Goal: Task Accomplishment & Management: Complete application form

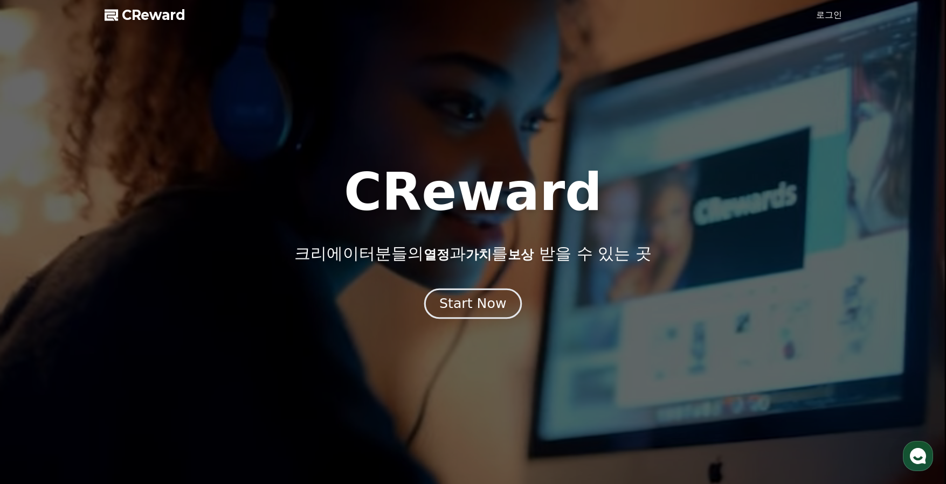
click at [469, 308] on div "Start Now" at bounding box center [472, 304] width 67 height 18
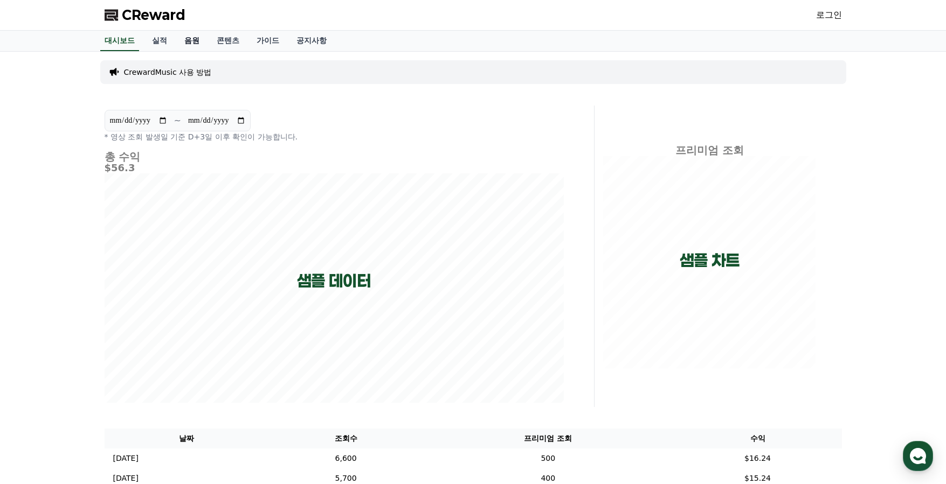
click at [184, 38] on link "음원" at bounding box center [192, 41] width 32 height 20
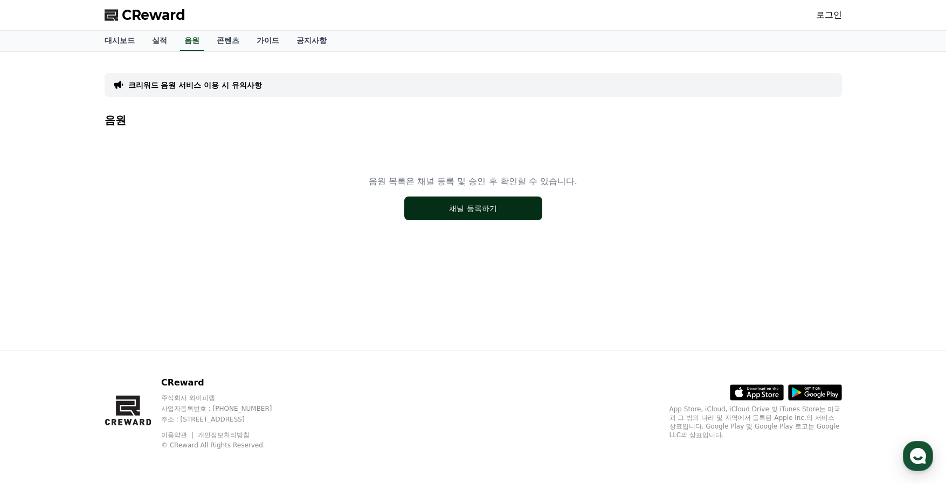
click at [473, 213] on button "채널 등록하기" at bounding box center [473, 209] width 138 height 24
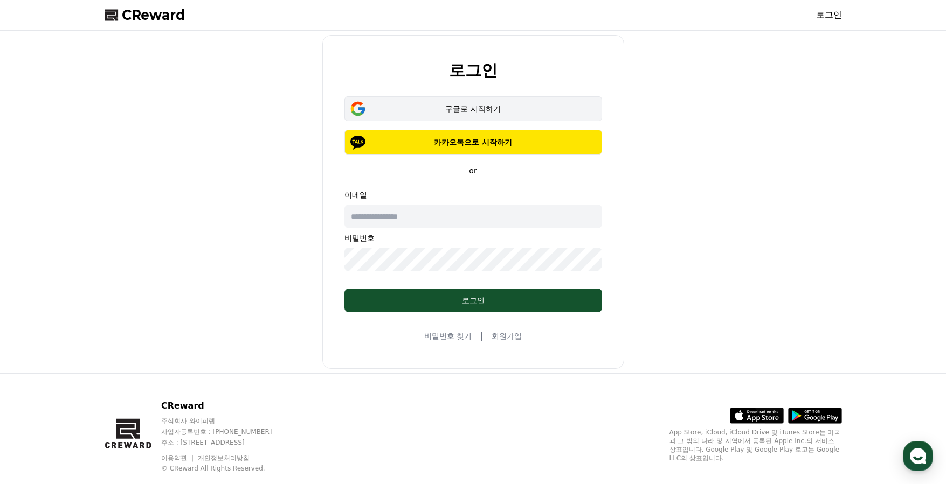
click at [446, 113] on div "구글로 시작하기" at bounding box center [473, 108] width 226 height 11
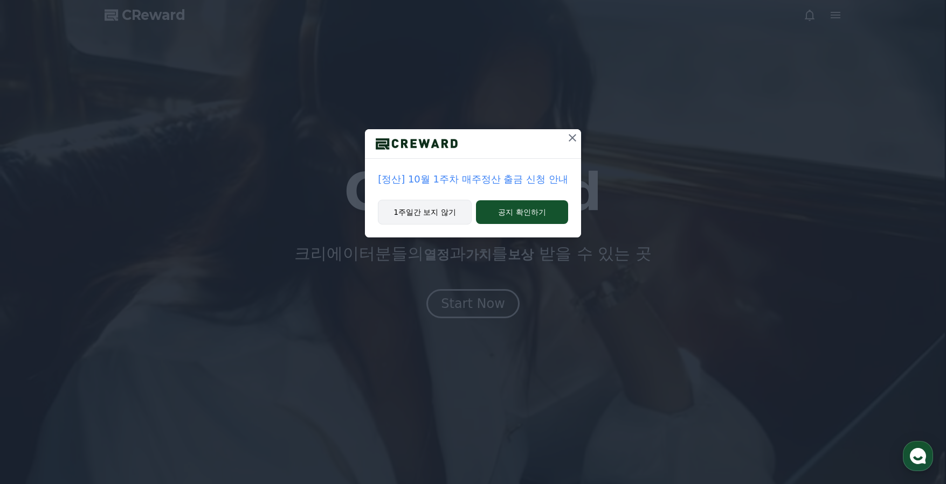
click at [405, 210] on button "1주일간 보지 않기" at bounding box center [425, 212] width 94 height 25
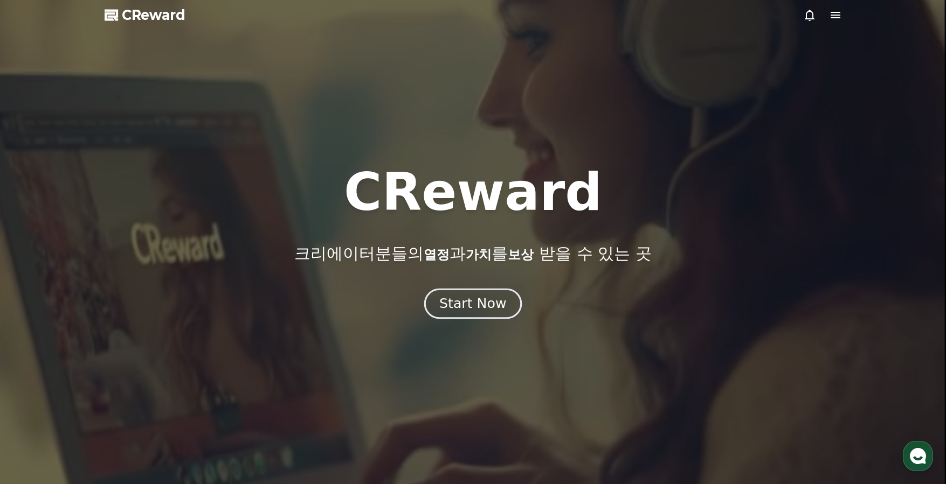
click at [462, 309] on div "Start Now" at bounding box center [472, 304] width 67 height 18
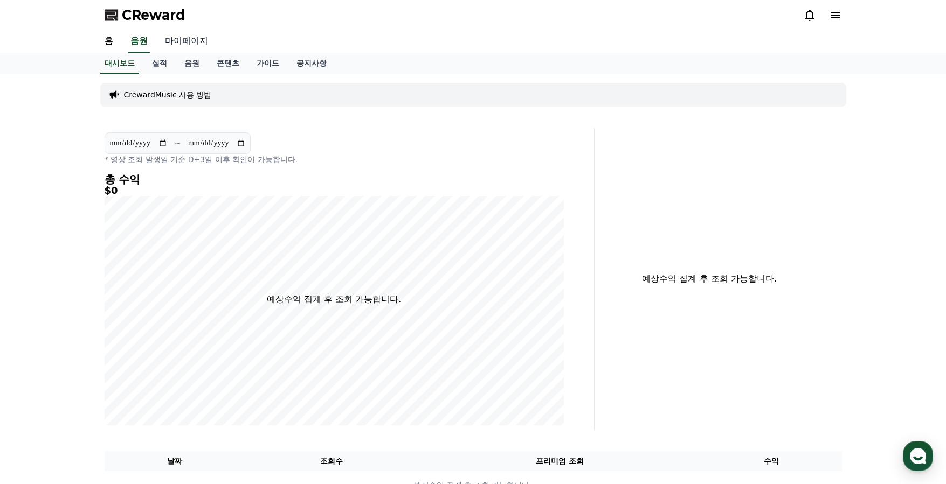
click at [183, 42] on link "마이페이지" at bounding box center [186, 41] width 60 height 23
select select "**********"
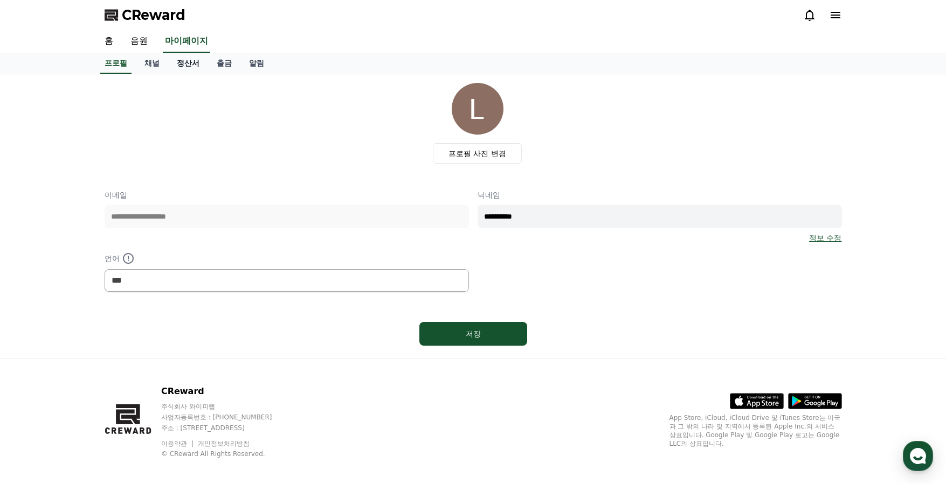
click at [190, 63] on link "정산서" at bounding box center [188, 63] width 40 height 20
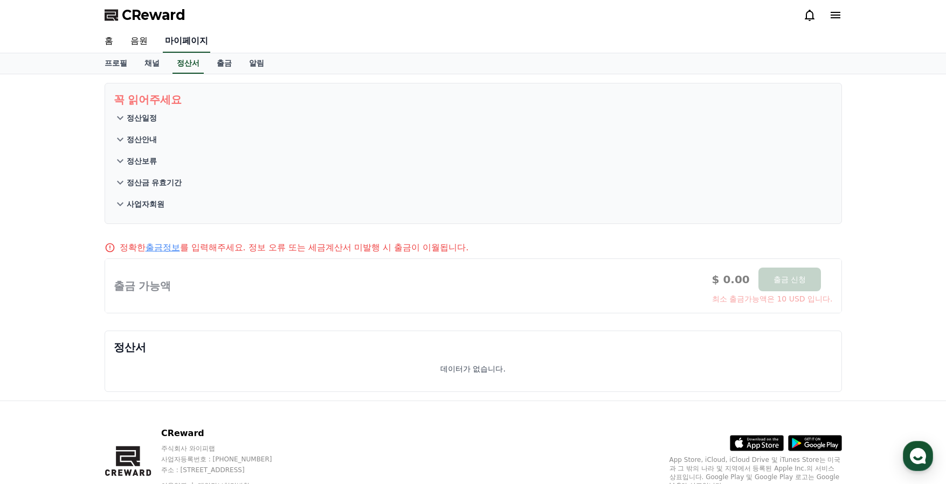
click at [182, 37] on link "마이페이지" at bounding box center [186, 41] width 47 height 23
select select "**********"
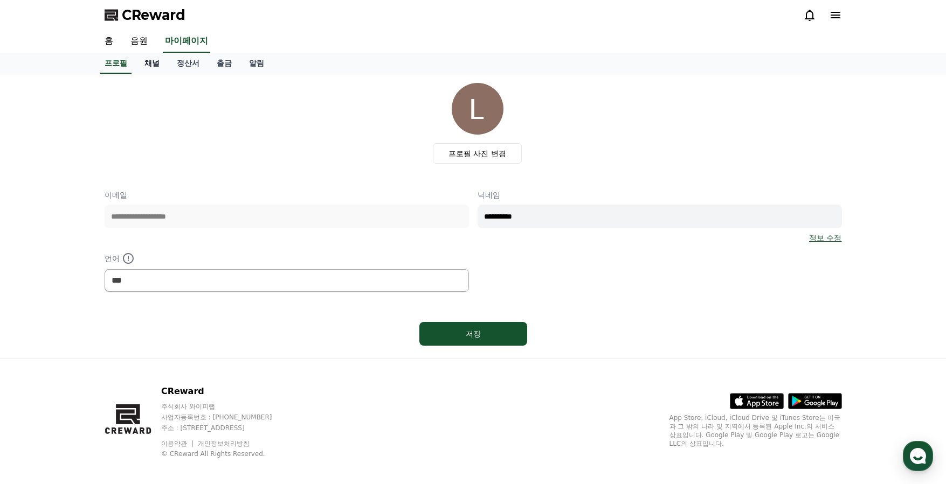
click at [142, 63] on link "채널" at bounding box center [152, 63] width 32 height 20
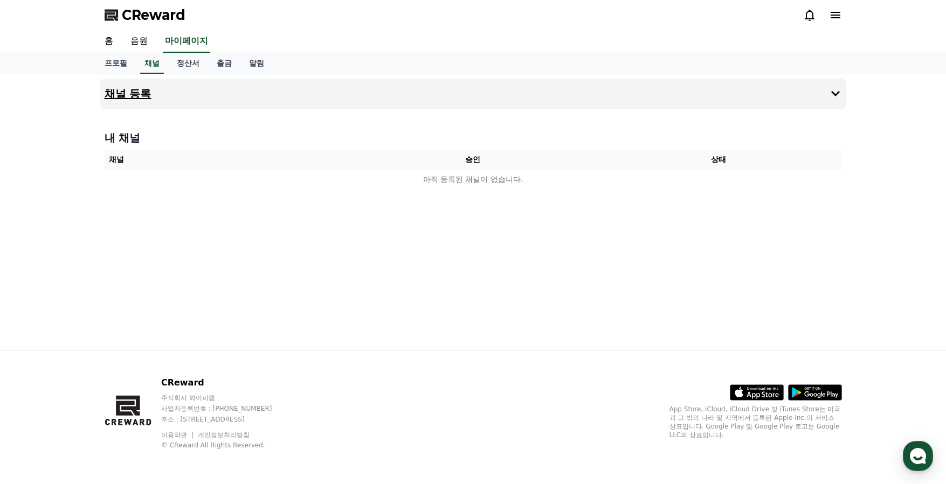
click at [839, 95] on icon at bounding box center [835, 93] width 13 height 13
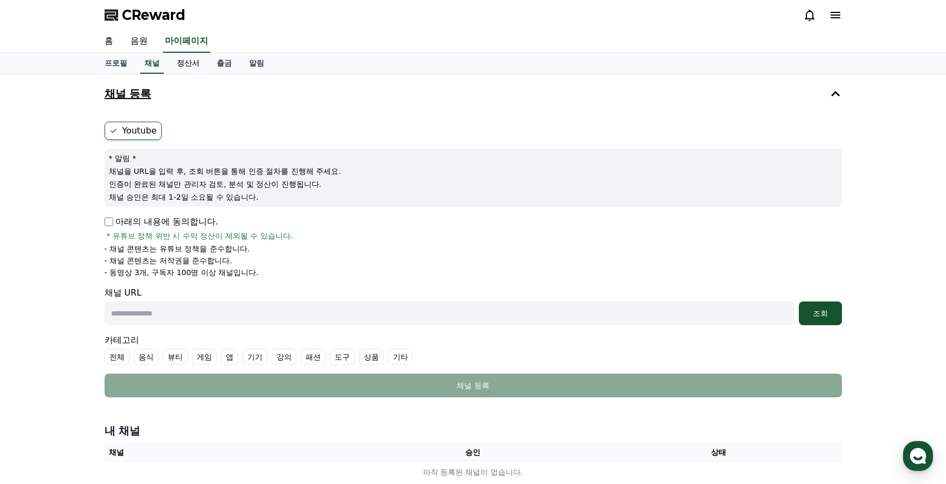
click at [159, 225] on p "아래의 내용에 동의합니다." at bounding box center [162, 222] width 114 height 13
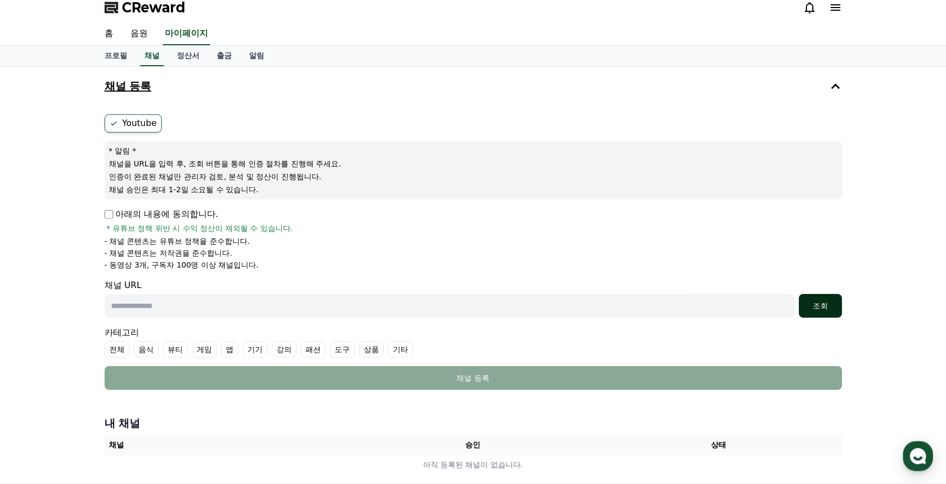
scroll to position [11, 0]
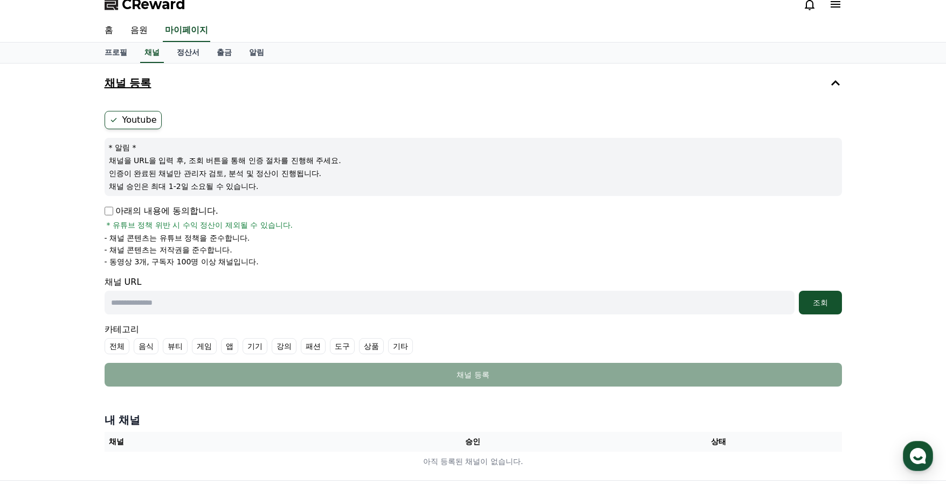
click at [466, 311] on input "text" at bounding box center [450, 303] width 690 height 24
type input "*"
click at [828, 309] on button "조회" at bounding box center [820, 303] width 43 height 24
click at [827, 304] on div "조회" at bounding box center [820, 302] width 34 height 11
drag, startPoint x: 274, startPoint y: 306, endPoint x: 83, endPoint y: 297, distance: 191.0
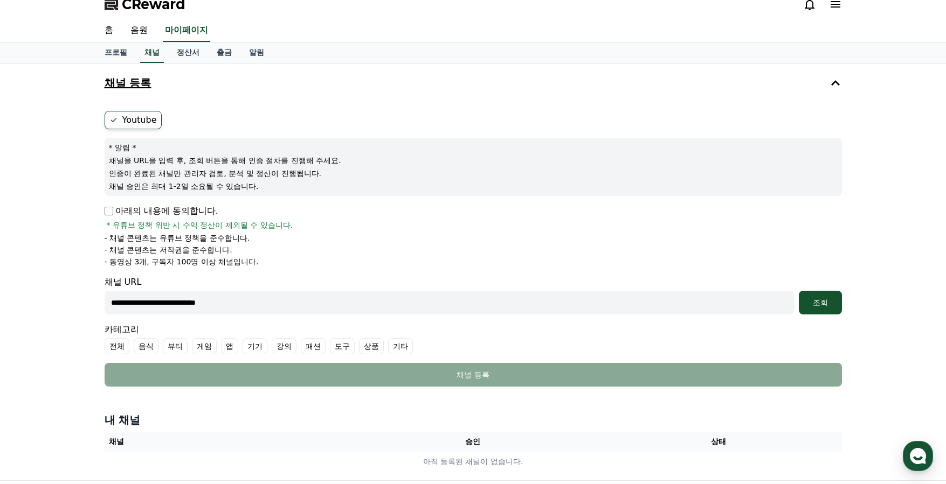
click at [105, 297] on input "**********" at bounding box center [450, 303] width 690 height 24
paste input "**********"
type input "**********"
click at [827, 311] on button "조회" at bounding box center [820, 303] width 43 height 24
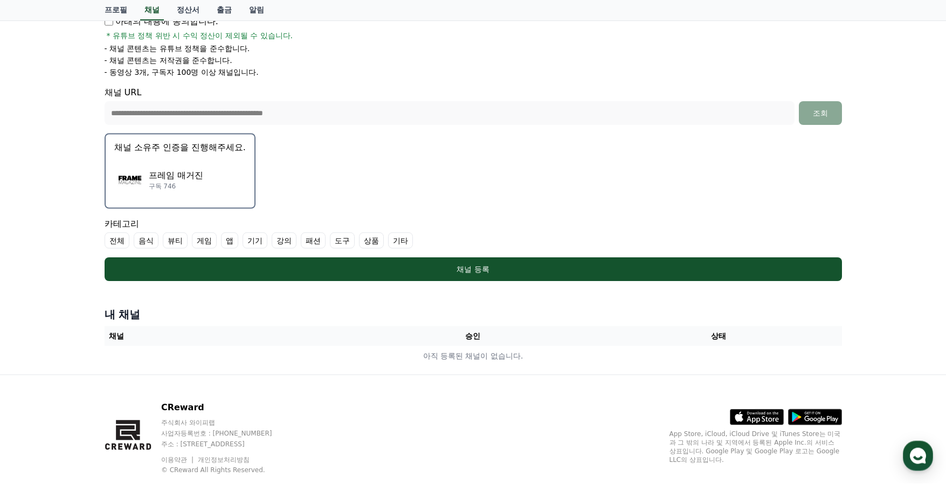
scroll to position [205, 0]
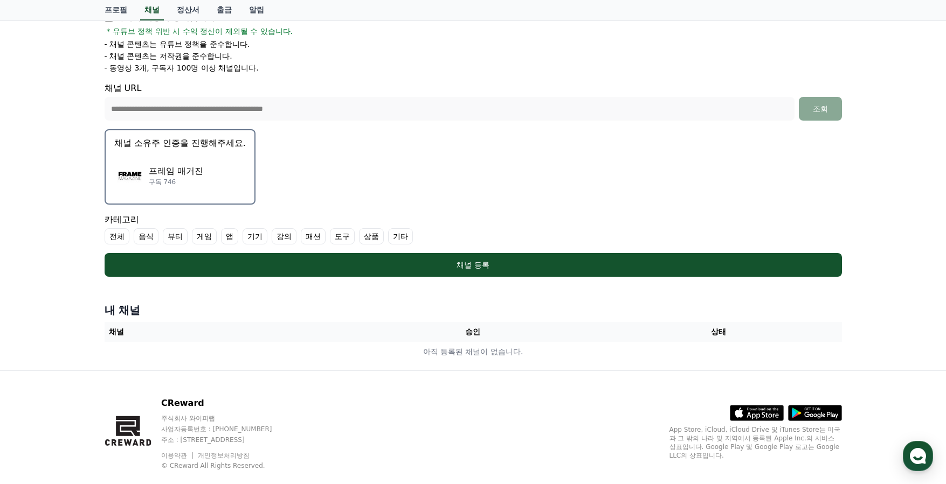
click at [388, 239] on label "기타" at bounding box center [400, 237] width 25 height 16
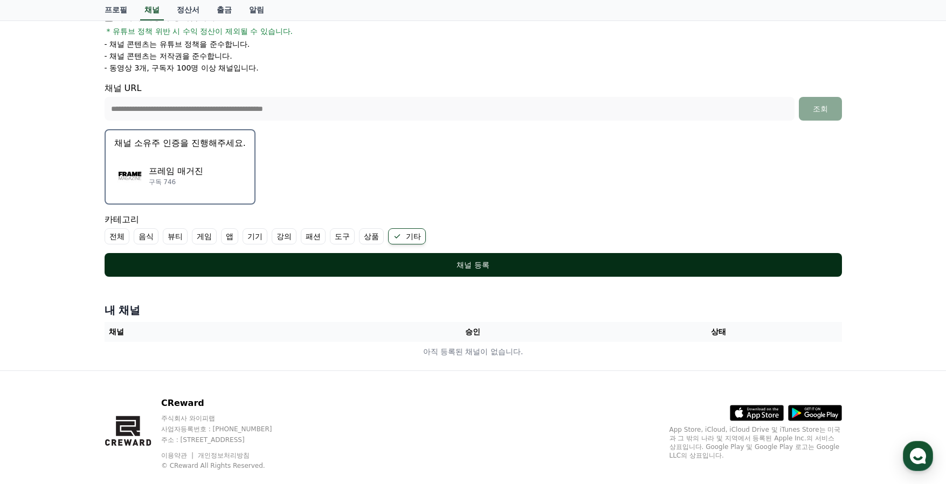
click at [371, 267] on div "채널 등록" at bounding box center [473, 265] width 694 height 11
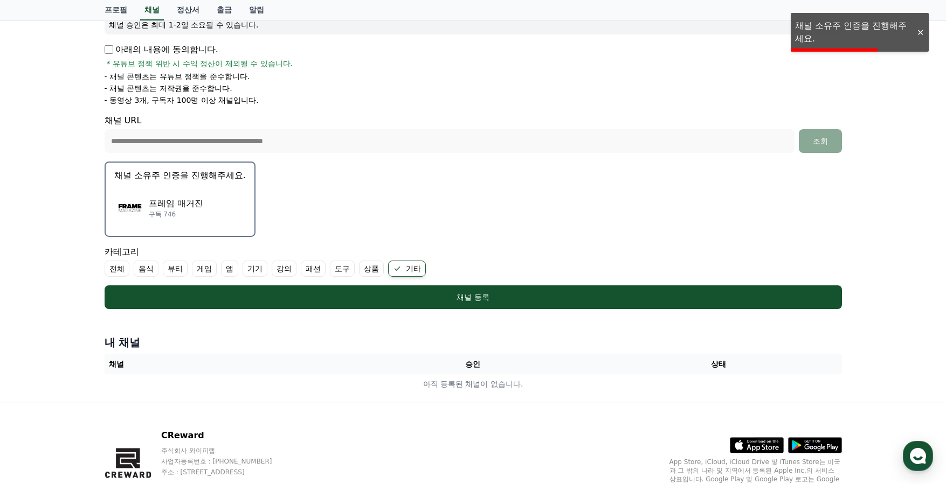
scroll to position [108, 0]
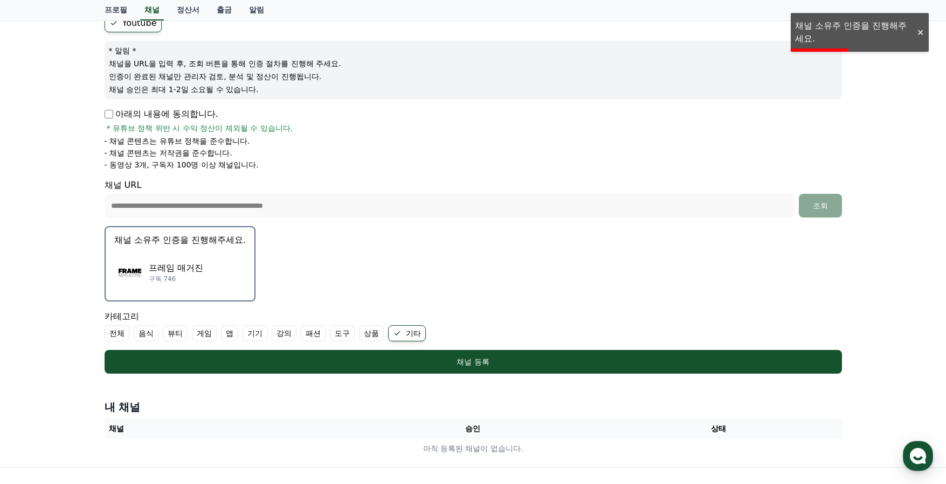
click at [191, 275] on p "구독 746" at bounding box center [176, 279] width 54 height 9
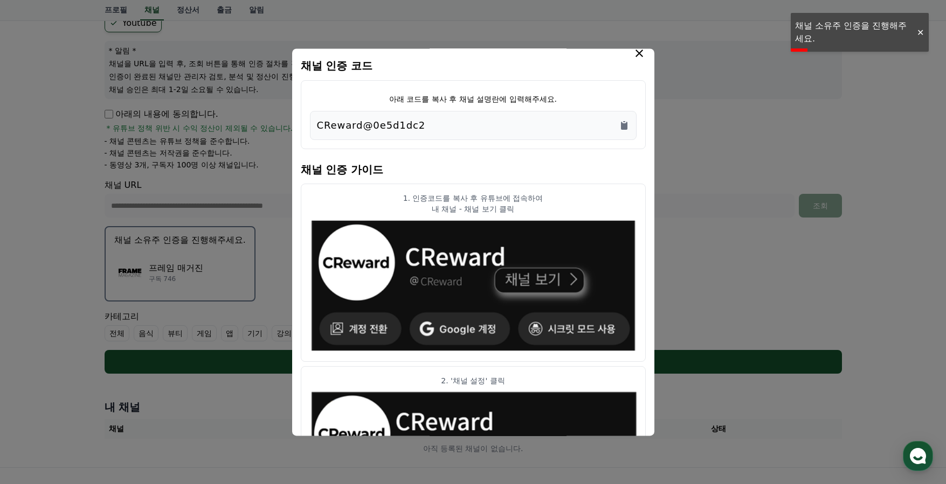
scroll to position [11, 0]
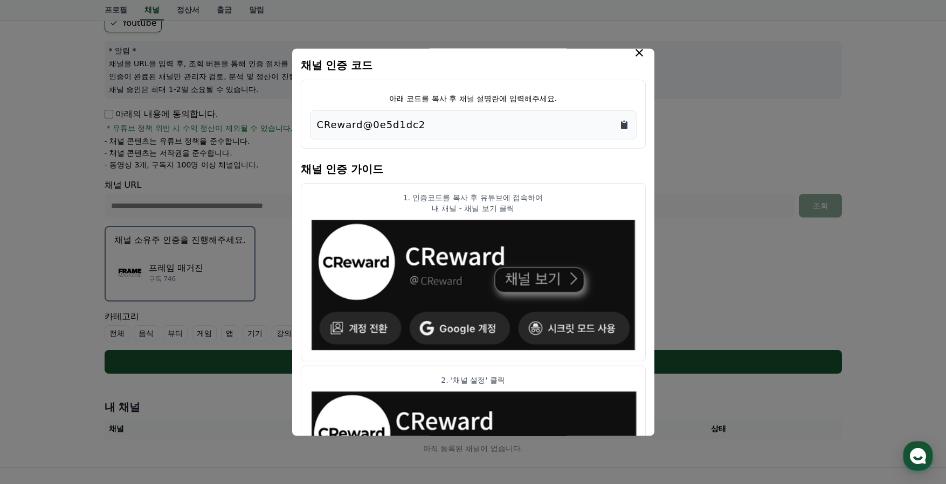
click at [623, 125] on icon "Copy to clipboard" at bounding box center [624, 125] width 6 height 8
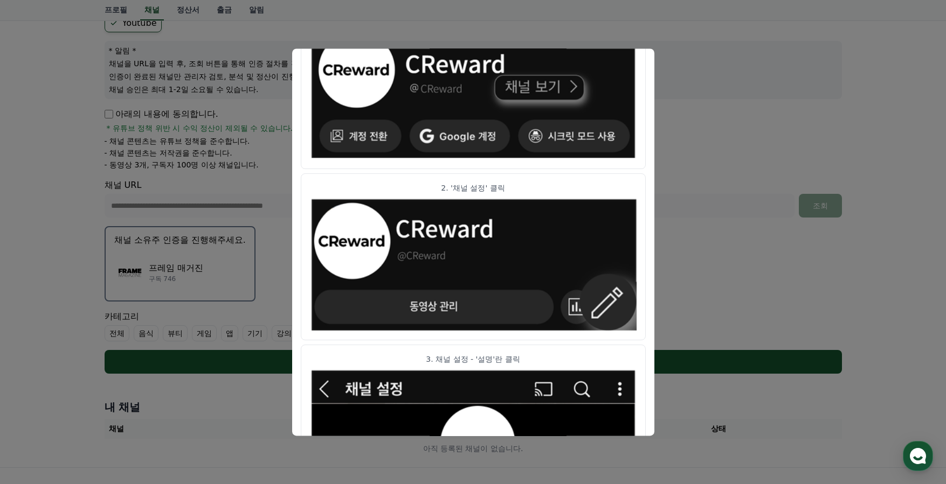
scroll to position [0, 0]
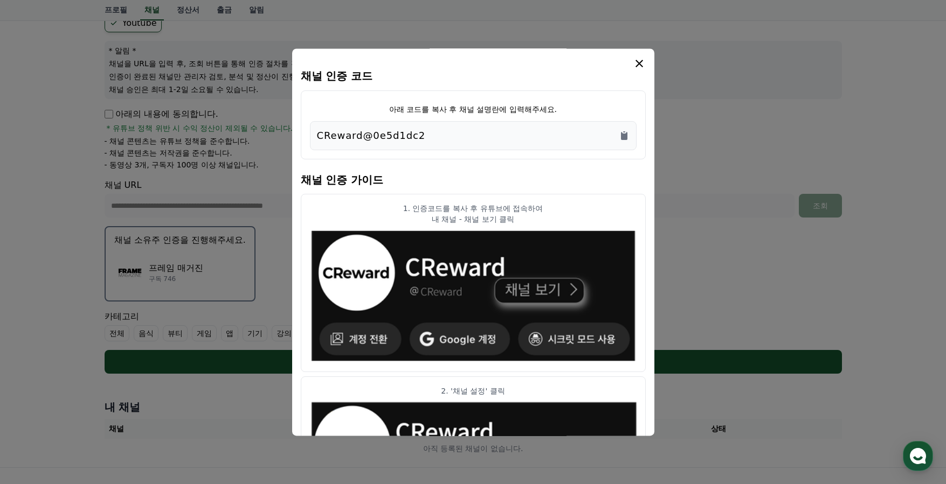
click at [639, 60] on icon "modal" at bounding box center [639, 63] width 13 height 13
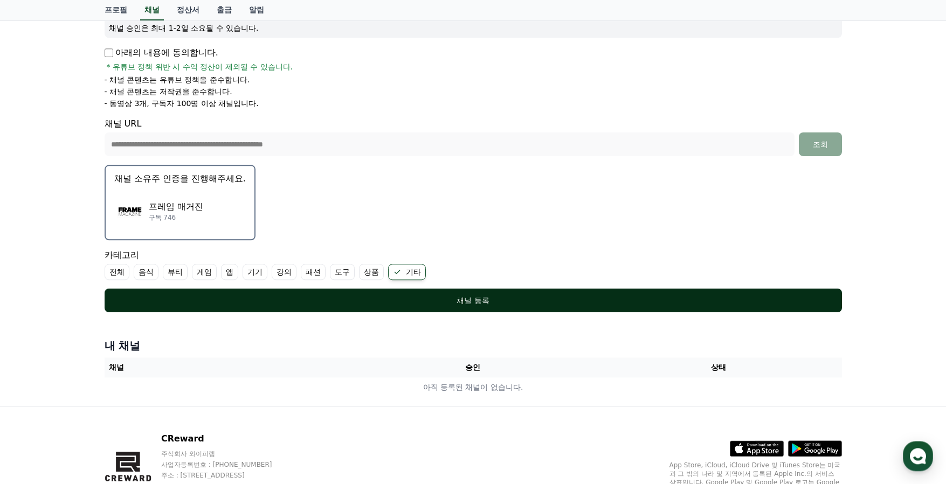
scroll to position [172, 0]
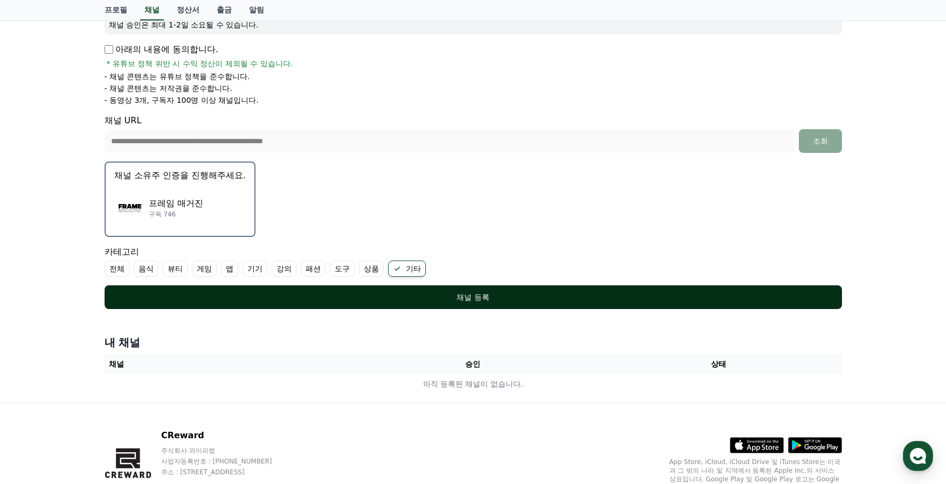
click at [475, 302] on div "채널 등록" at bounding box center [473, 297] width 694 height 11
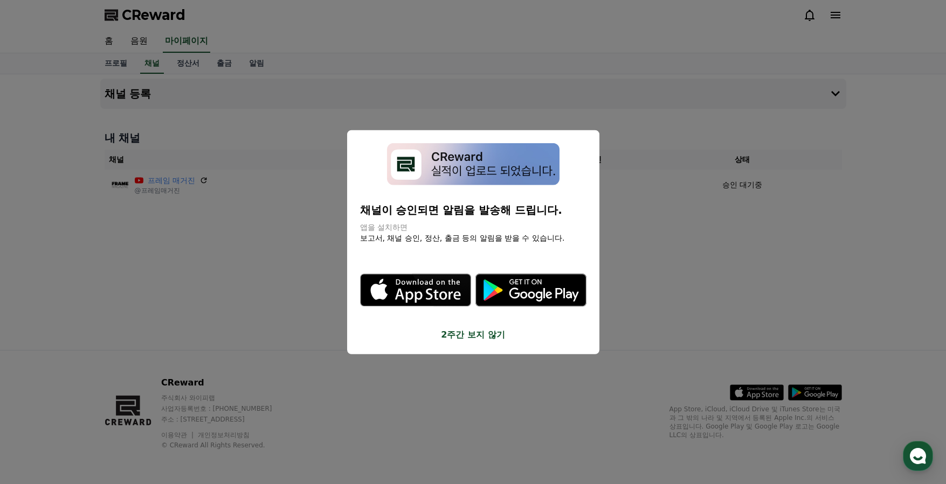
click at [478, 244] on div "채널이 승인되면 알림을 발송해 드립니다. 앱을 설치하면 보고서, 채널 승인, 정산, 출금 등의 알림을 받을 수 있습니다." at bounding box center [473, 193] width 226 height 101
click at [477, 329] on button "2주간 보지 않기" at bounding box center [473, 335] width 226 height 13
